Goal: Information Seeking & Learning: Learn about a topic

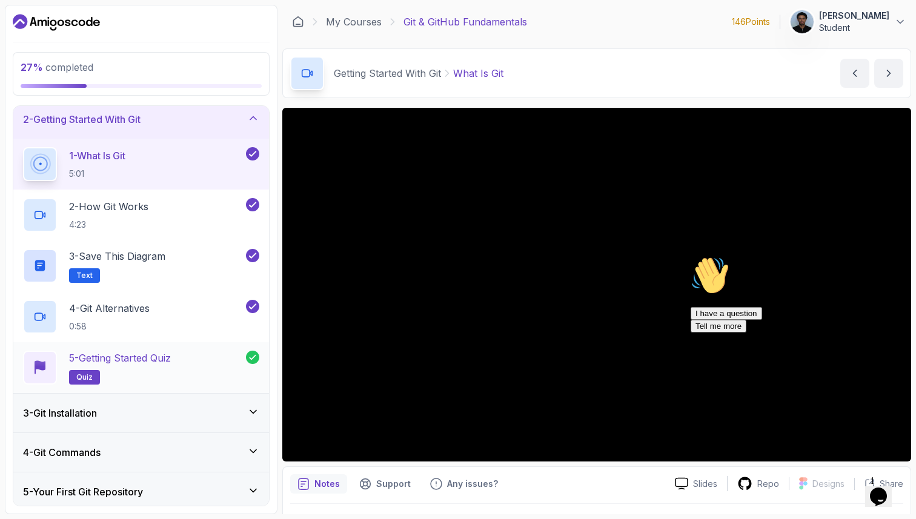
scroll to position [65, 0]
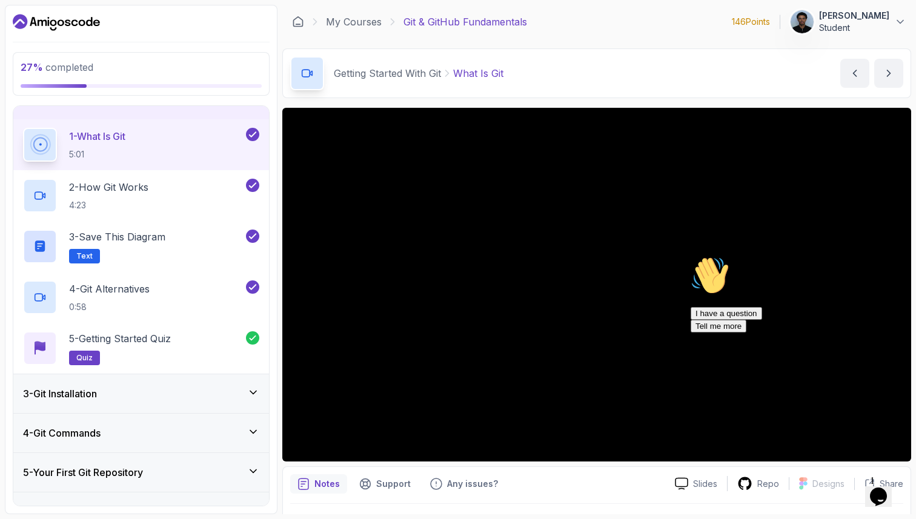
click at [110, 395] on div "3 - Git Installation" at bounding box center [141, 393] width 236 height 15
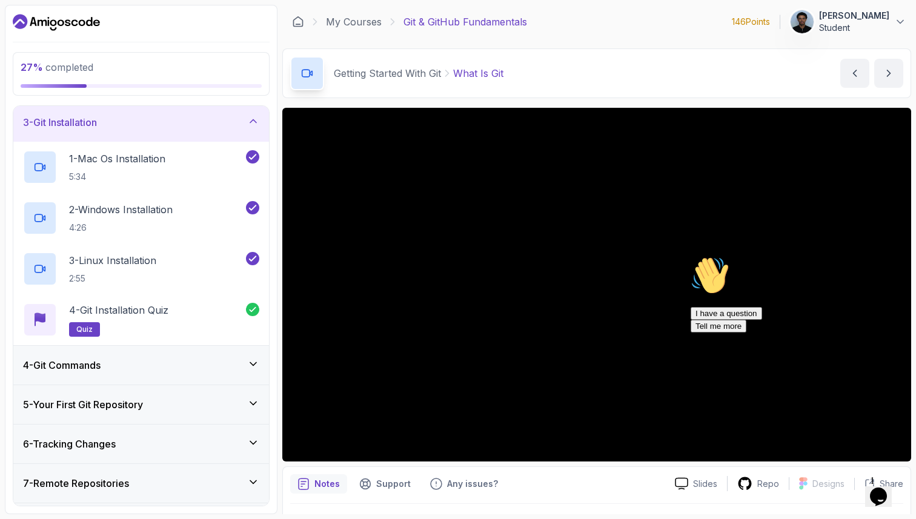
scroll to position [113, 0]
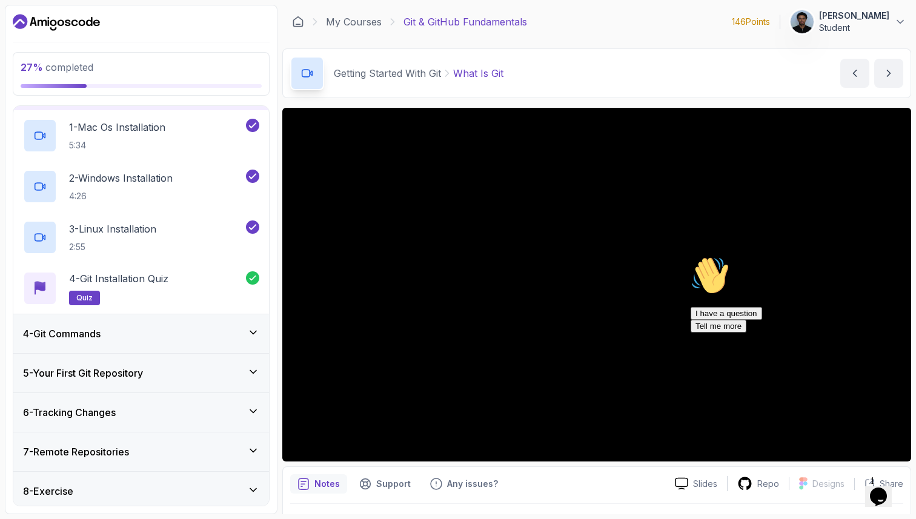
click at [101, 339] on h3 "4 - Git Commands" at bounding box center [62, 333] width 78 height 15
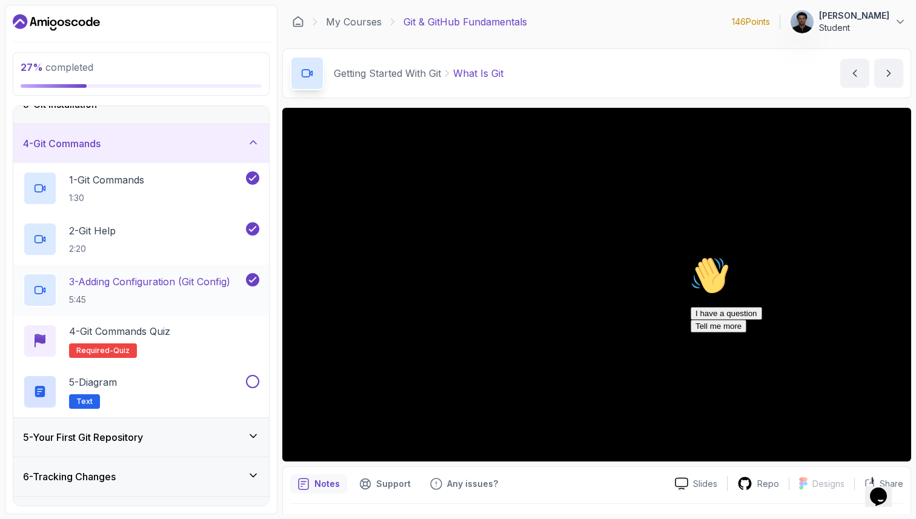
scroll to position [101, 0]
click at [149, 332] on p "4 - Git Commands Quiz" at bounding box center [119, 330] width 101 height 15
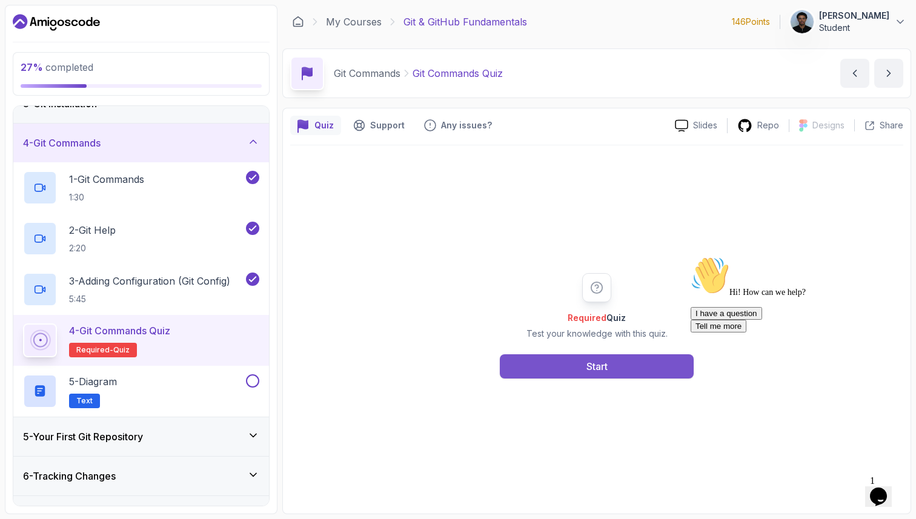
click at [543, 362] on button "Start" at bounding box center [597, 366] width 194 height 24
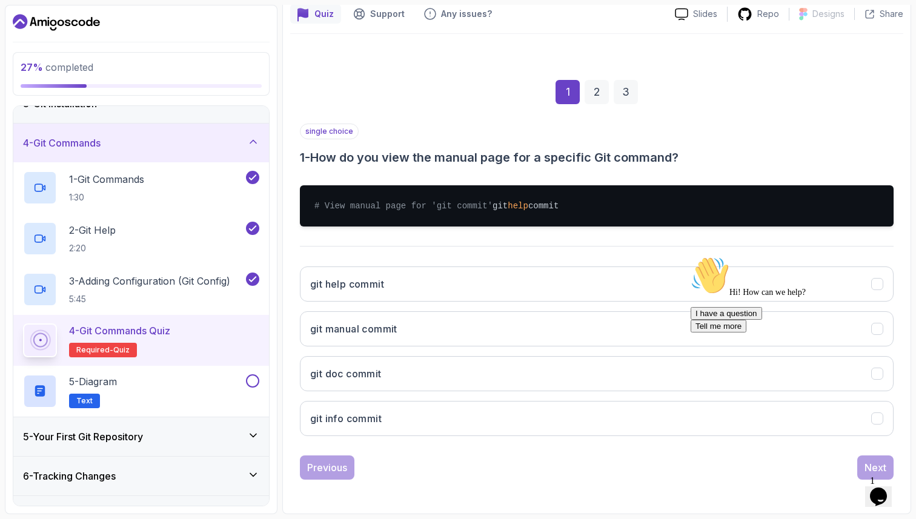
scroll to position [124, 0]
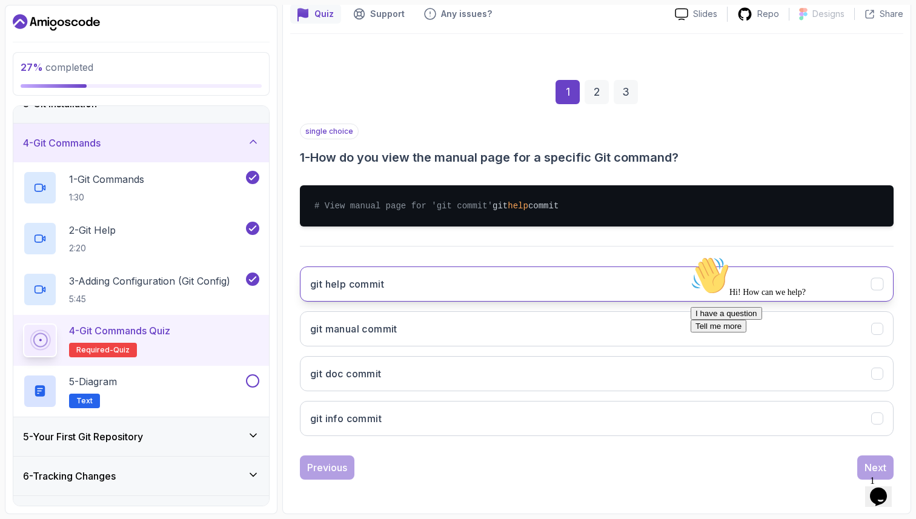
click at [364, 288] on h3 "git help commit" at bounding box center [347, 284] width 74 height 15
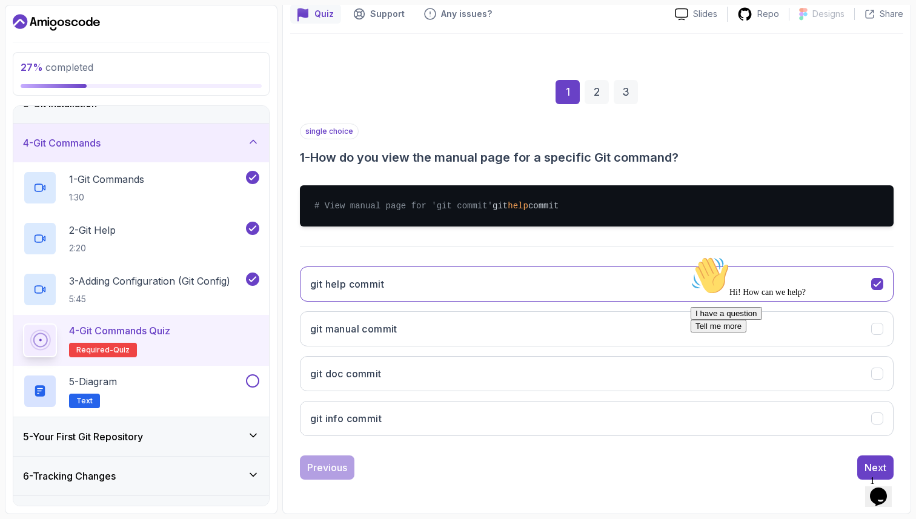
click at [863, 333] on div "Hi! How can we help? I have a question Tell me more" at bounding box center [800, 294] width 218 height 76
click at [864, 471] on button "Next" at bounding box center [875, 468] width 36 height 24
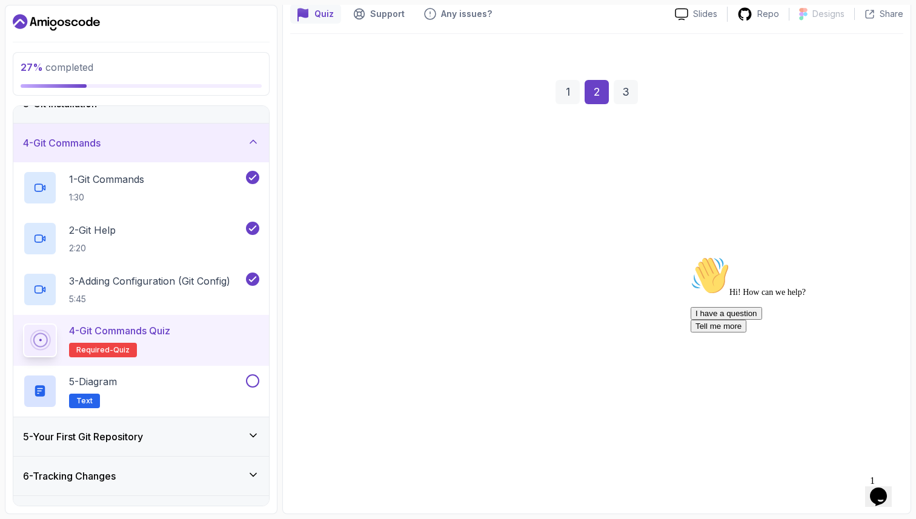
scroll to position [111, 0]
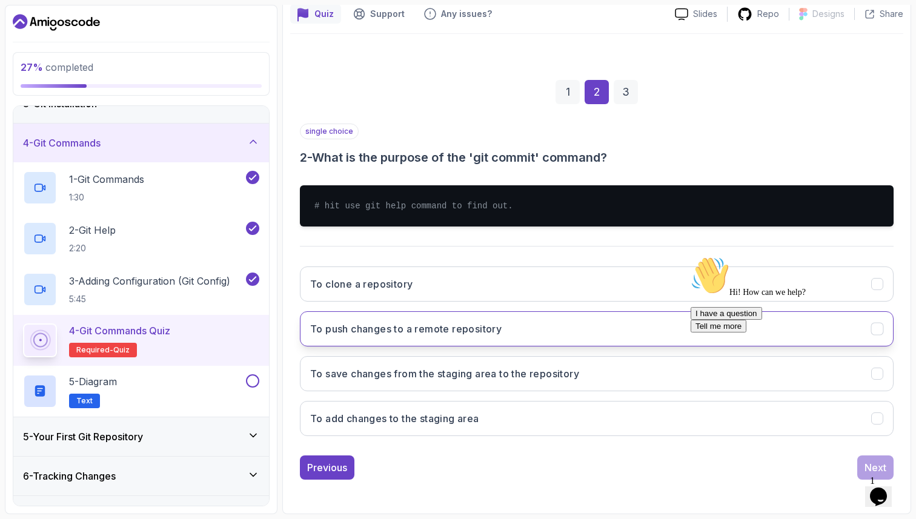
click at [393, 337] on button "To push changes to a remote repository" at bounding box center [597, 328] width 594 height 35
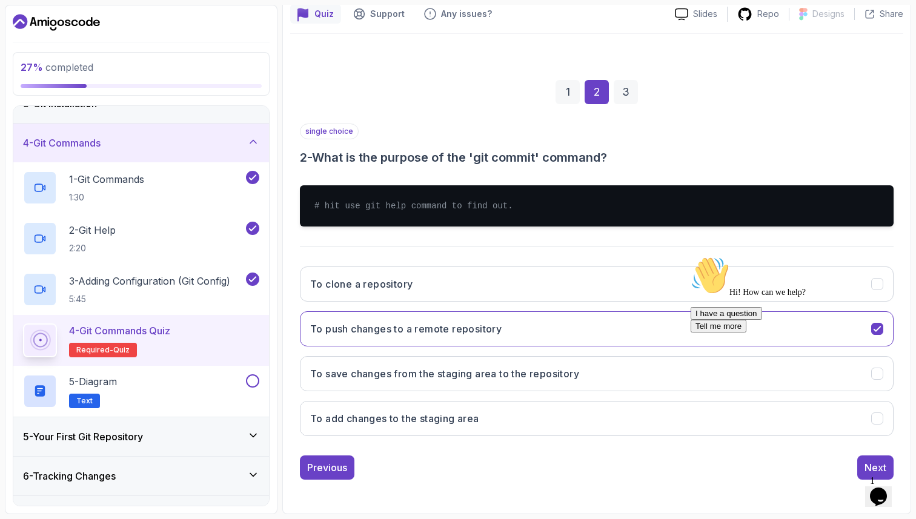
click at [867, 460] on div "Hi! How can we help? I have a question Tell me more" at bounding box center [795, 358] width 208 height 204
click at [876, 466] on div "Next" at bounding box center [875, 467] width 22 height 15
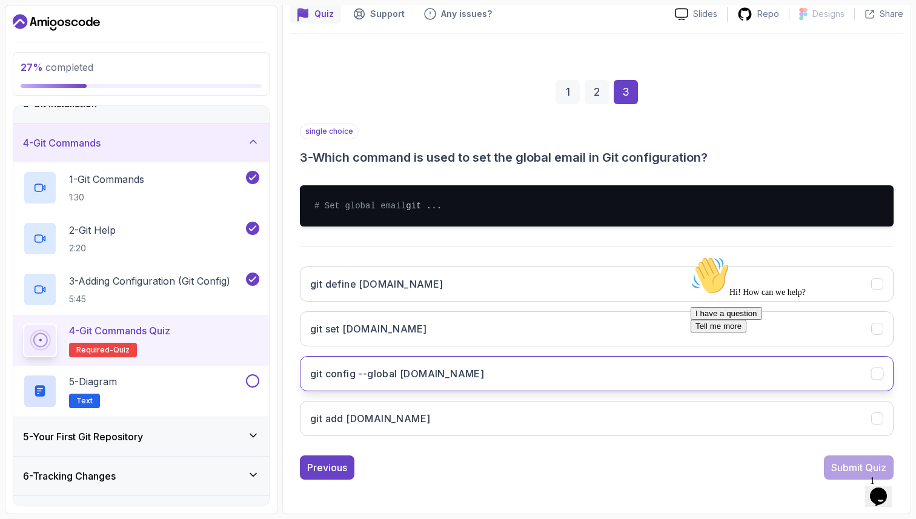
click at [360, 381] on h3 "git config --global [DOMAIN_NAME]" at bounding box center [397, 373] width 174 height 15
click at [843, 475] on div "Submit Quiz" at bounding box center [858, 467] width 55 height 15
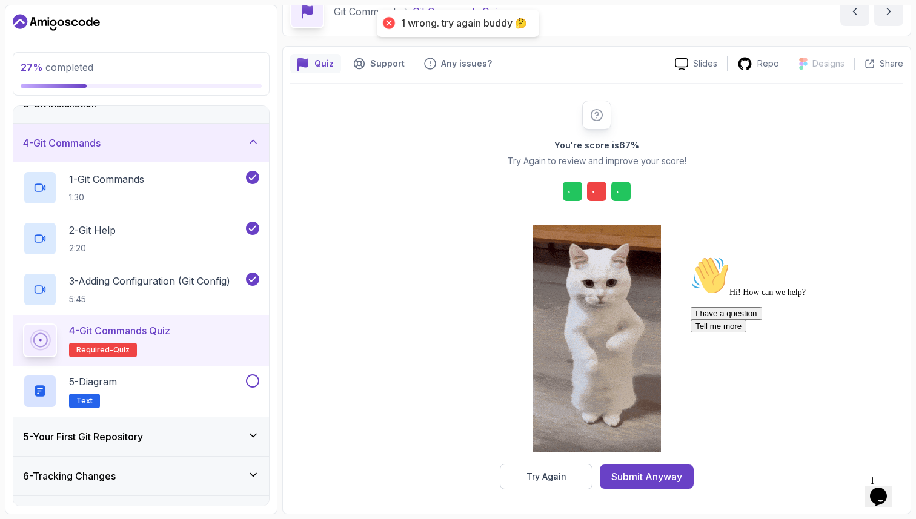
scroll to position [62, 0]
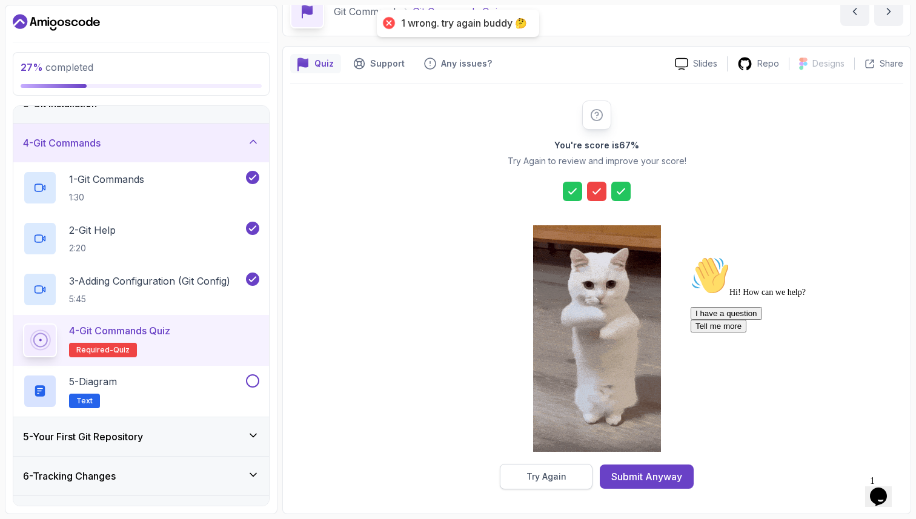
click at [546, 488] on button "Try Again" at bounding box center [546, 476] width 93 height 25
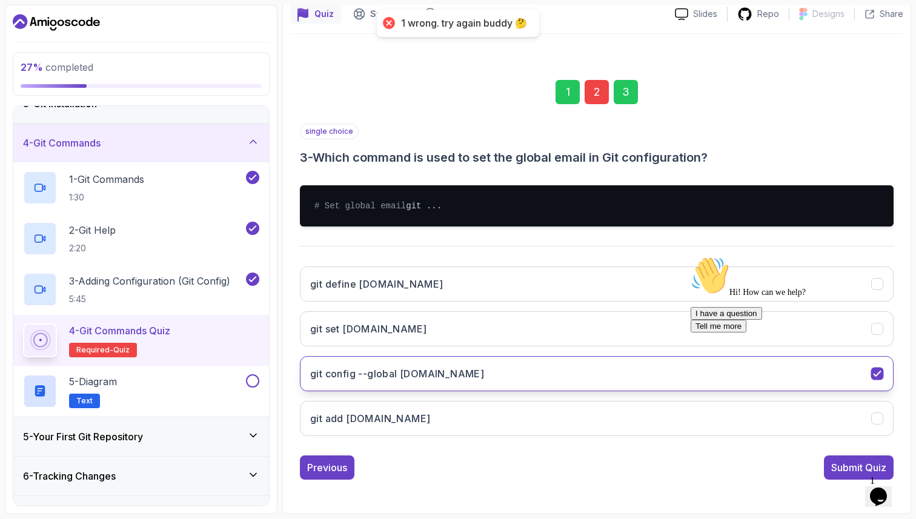
scroll to position [124, 0]
click at [328, 471] on div "Previous" at bounding box center [327, 467] width 40 height 15
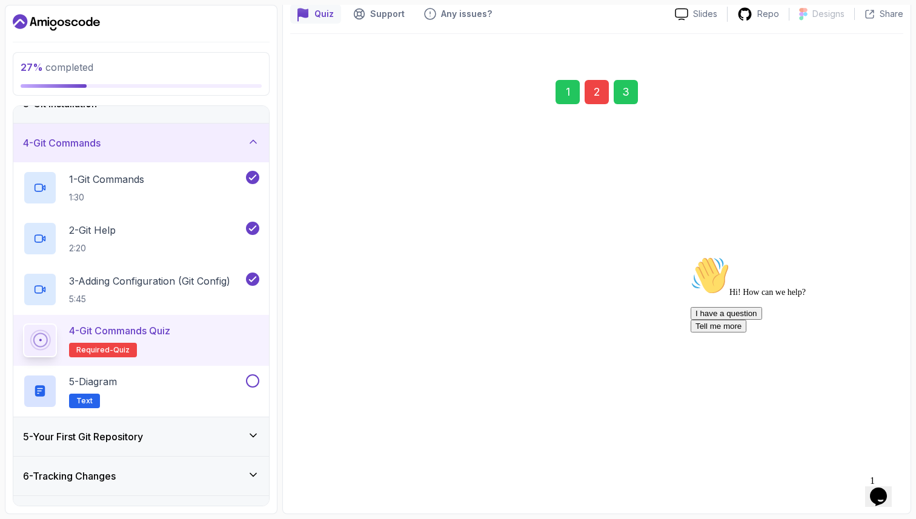
scroll to position [111, 0]
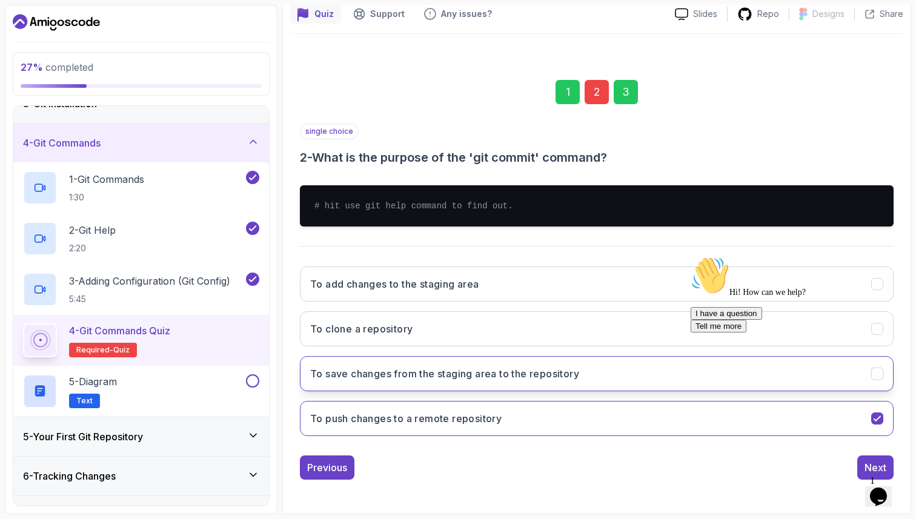
click at [408, 372] on h3 "To save changes from the staging area to the repository" at bounding box center [444, 373] width 269 height 15
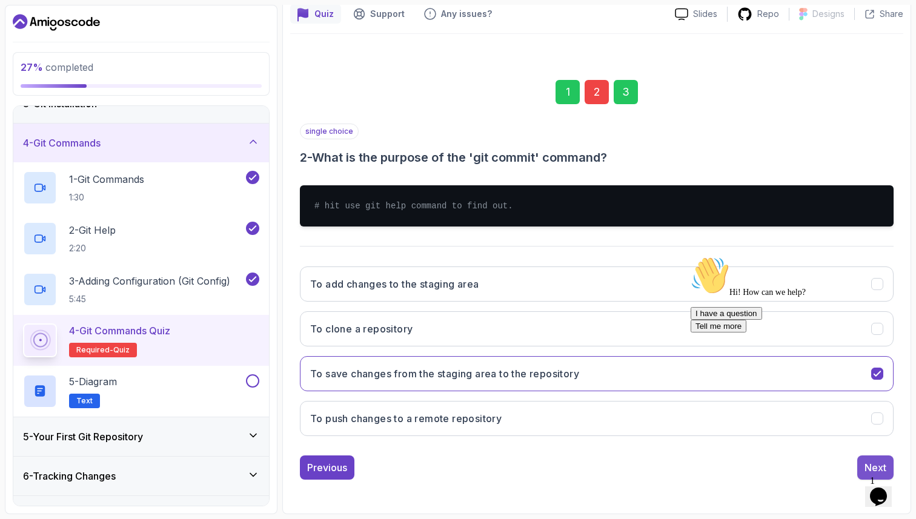
click at [870, 466] on div "Next" at bounding box center [875, 467] width 22 height 15
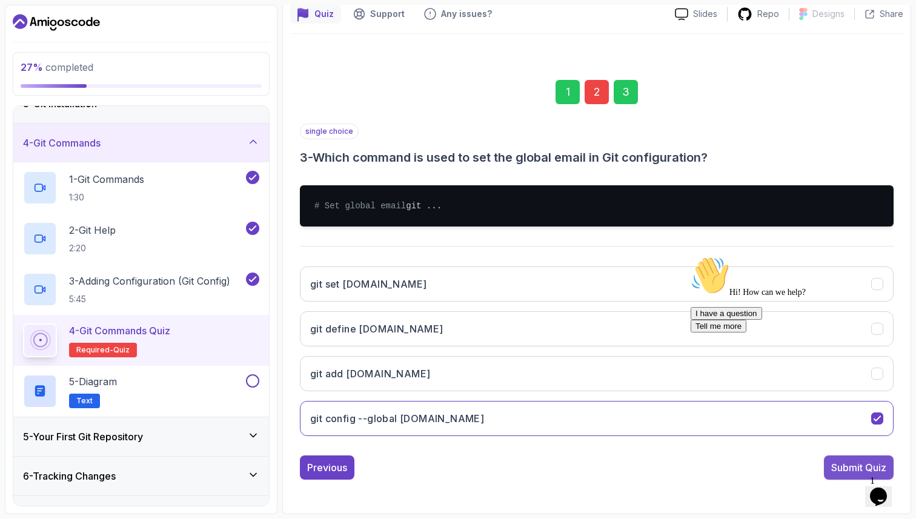
click at [835, 475] on div "Submit Quiz" at bounding box center [858, 467] width 55 height 15
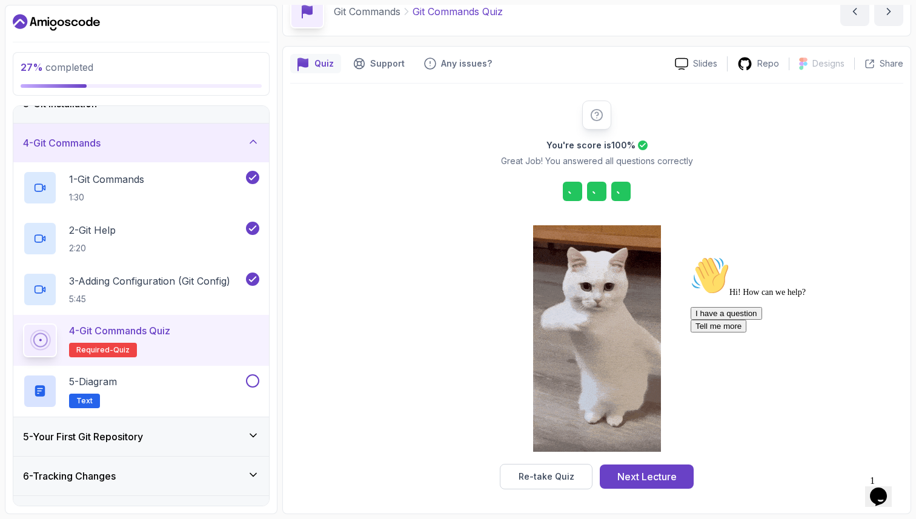
scroll to position [62, 0]
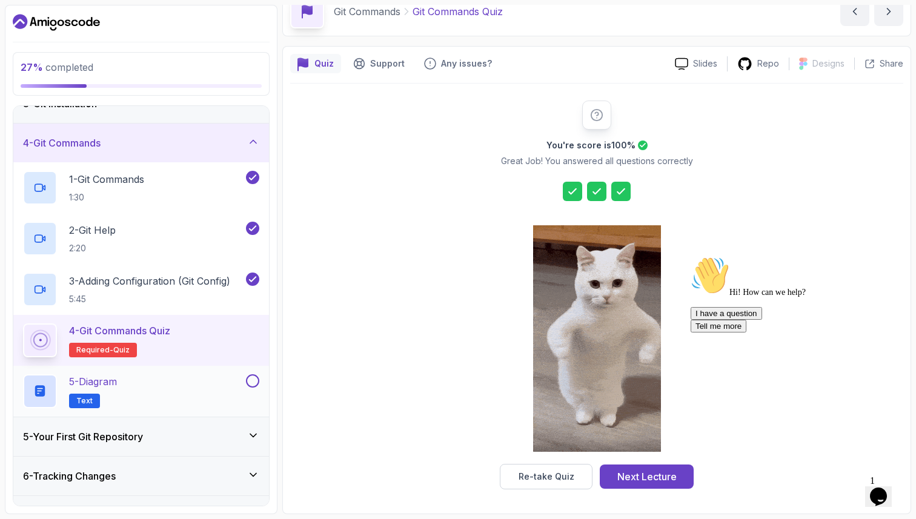
click at [117, 388] on p "5 - Diagram" at bounding box center [93, 381] width 48 height 15
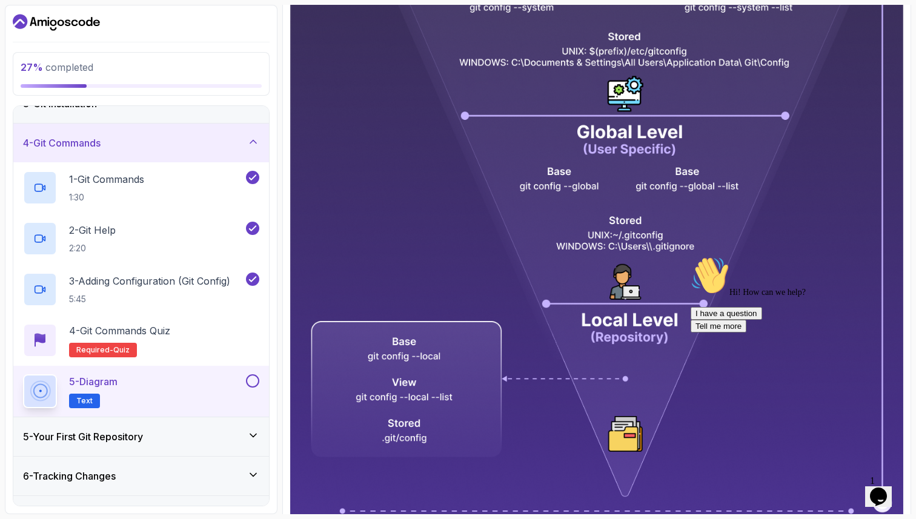
scroll to position [488, 0]
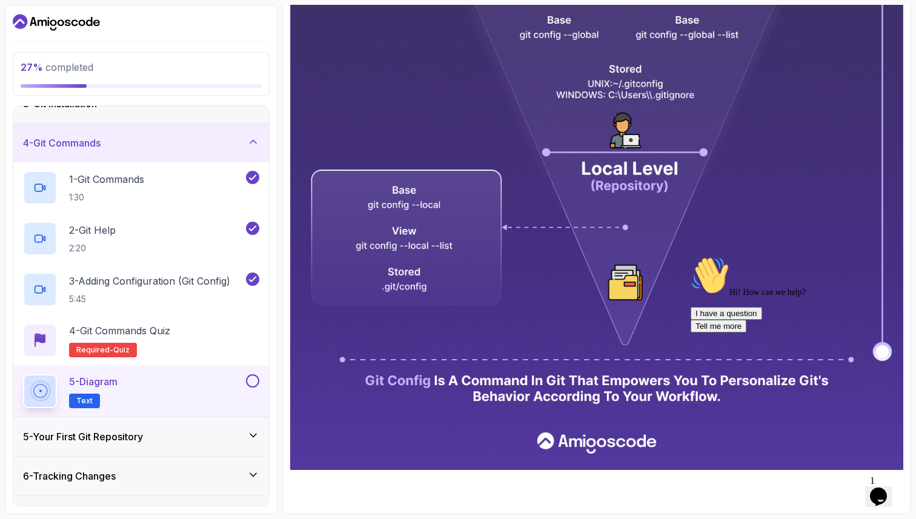
click at [447, 149] on img at bounding box center [596, 90] width 613 height 760
